Goal: Task Accomplishment & Management: Manage account settings

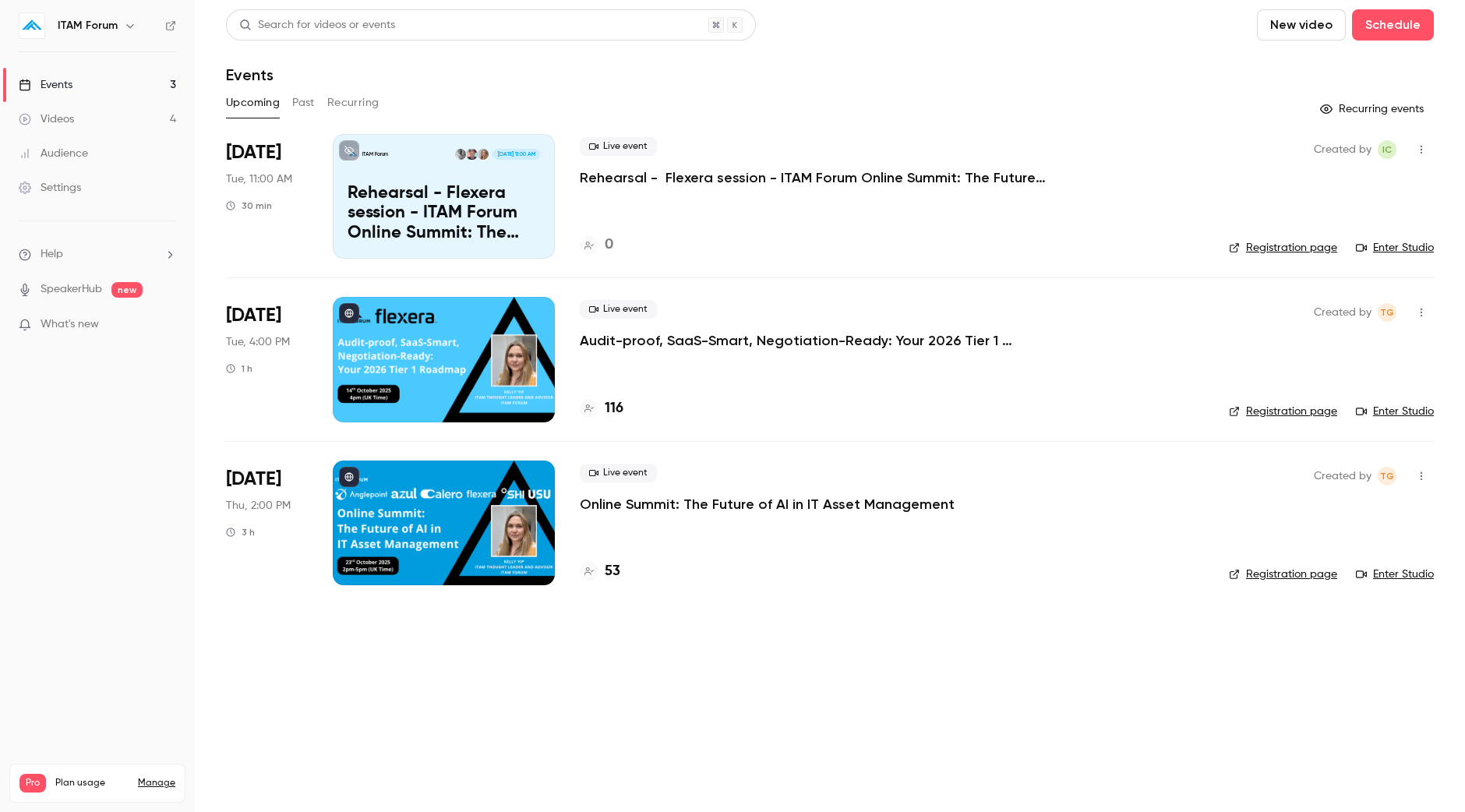
click at [1395, 413] on link "Enter Studio" at bounding box center [1394, 411] width 78 height 15
click at [1420, 317] on icon "button" at bounding box center [1422, 313] width 13 height 11
click at [1371, 388] on div "Invite to Studio" at bounding box center [1361, 392] width 119 height 15
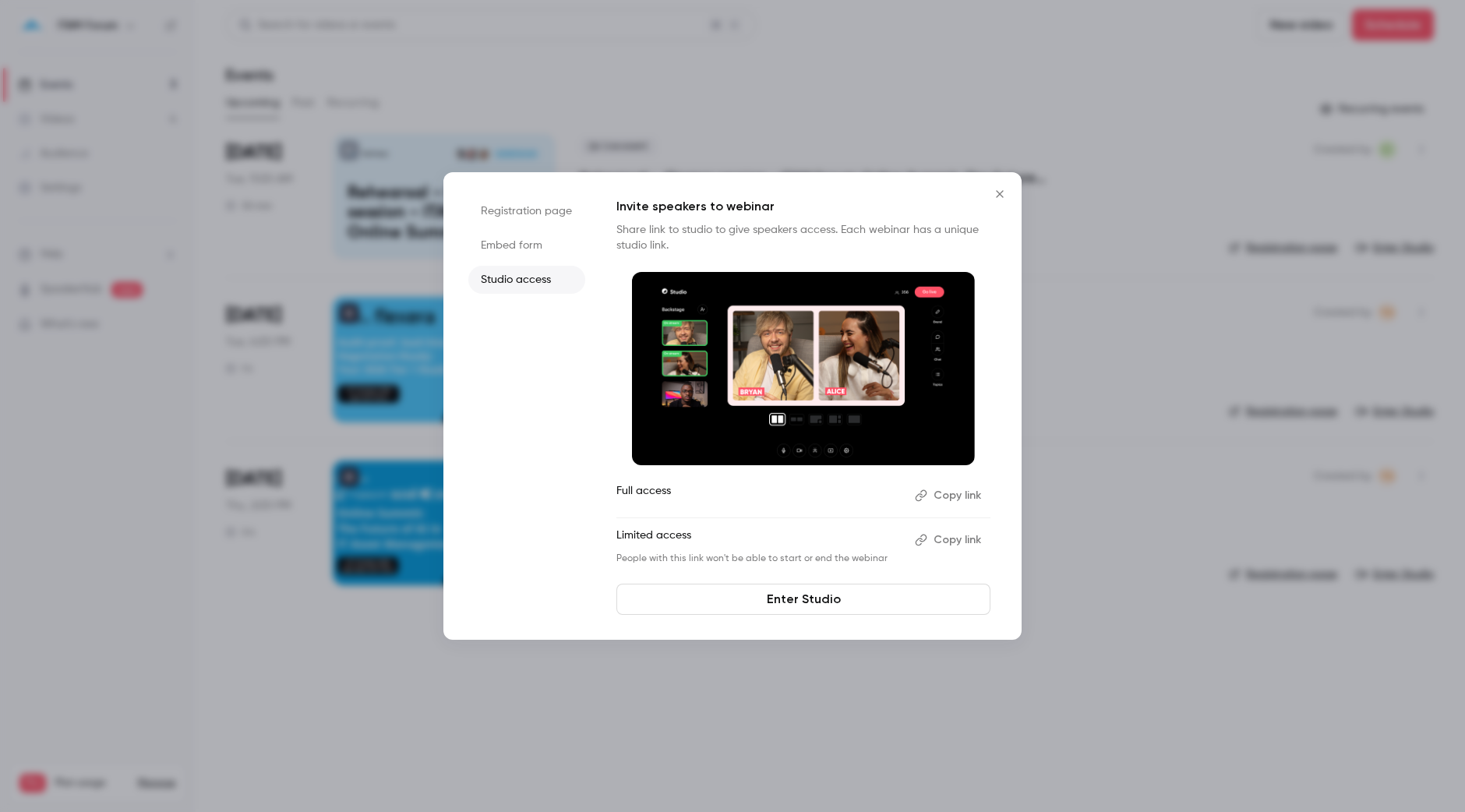
click at [979, 532] on button "Copy link" at bounding box center [950, 539] width 82 height 25
click at [1001, 197] on icon "Close" at bounding box center [999, 194] width 18 height 13
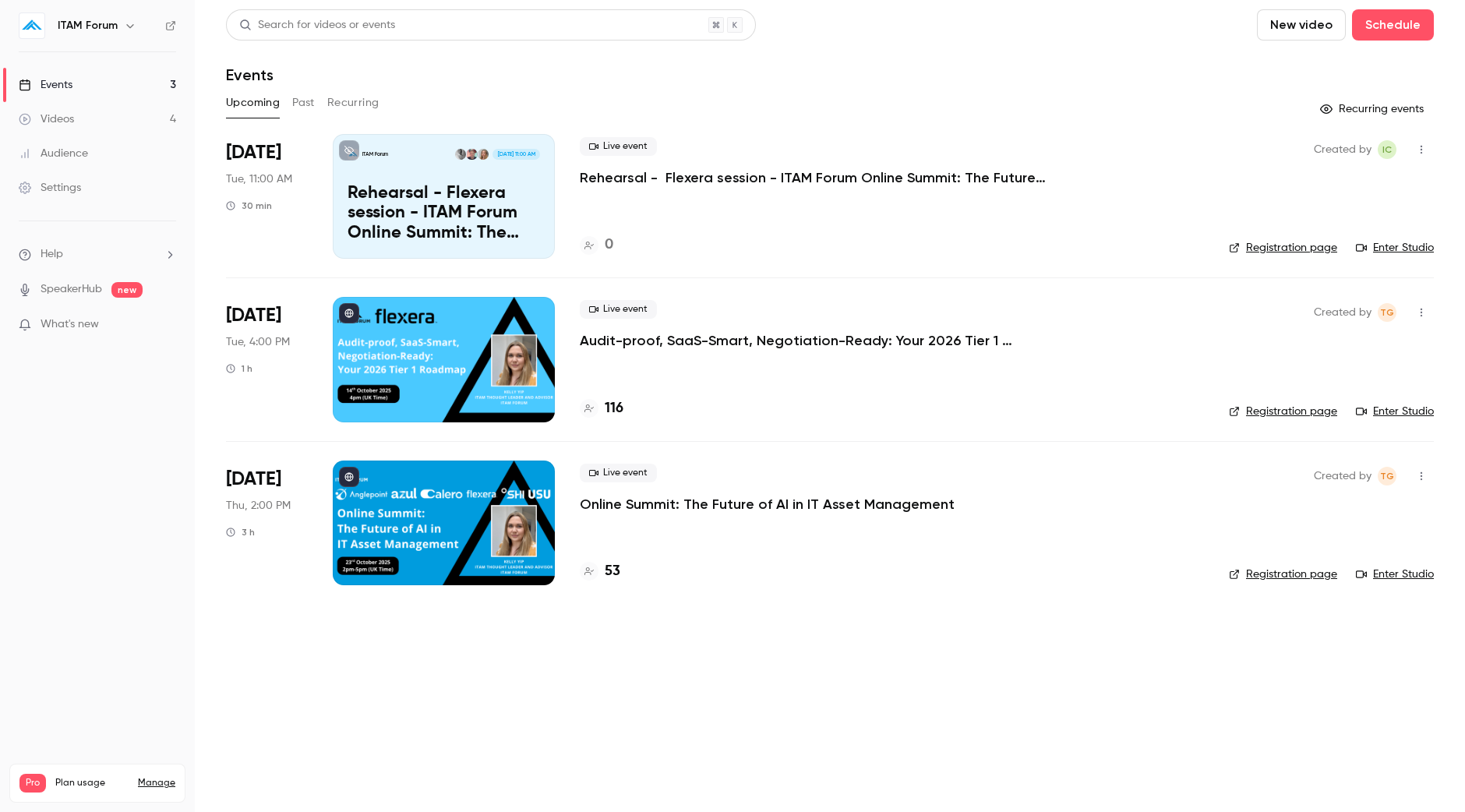
click at [615, 514] on div "Live event Online Summit: The Future of AI in IT Asset Management 53" at bounding box center [892, 522] width 625 height 124
click at [625, 504] on p "Online Summit: The Future of AI in IT Asset Management" at bounding box center [767, 504] width 375 height 18
